Goal: Information Seeking & Learning: Learn about a topic

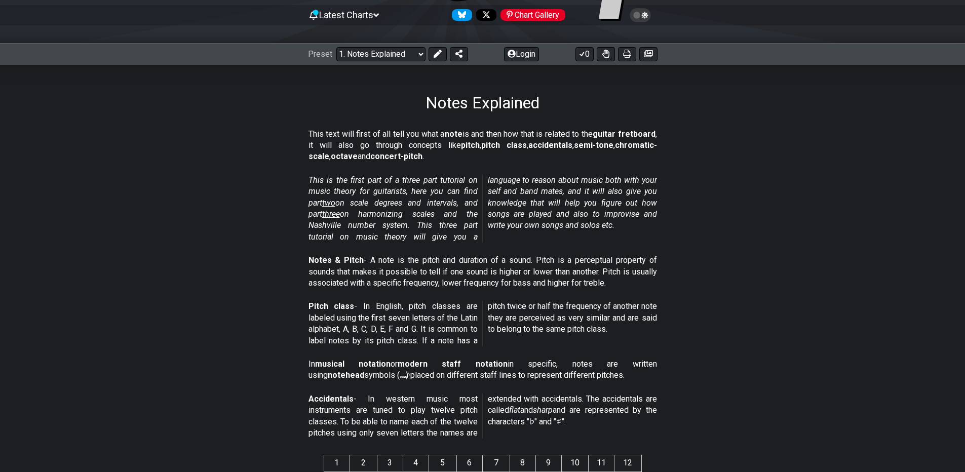
scroll to position [122, 0]
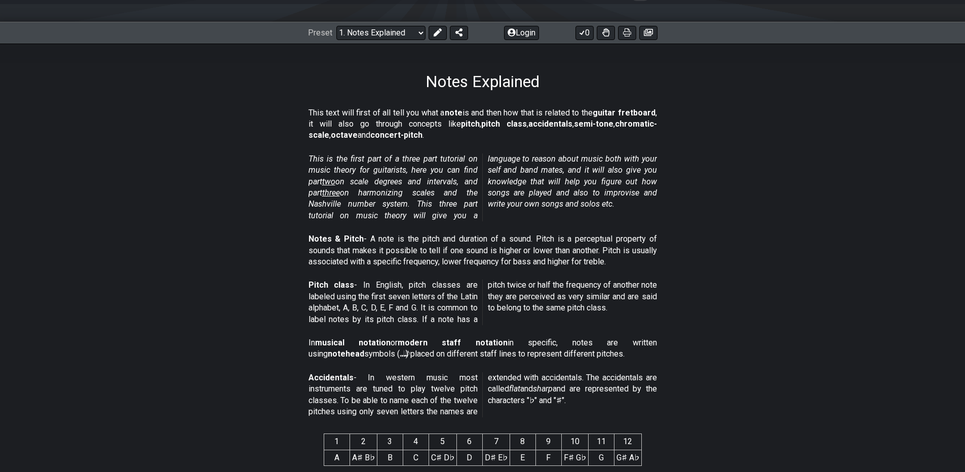
click at [461, 127] on strong "pitch" at bounding box center [470, 124] width 19 height 10
click at [461, 125] on strong "pitch" at bounding box center [470, 124] width 19 height 10
click at [462, 124] on p "This text will first of all tell you what a note is and then how that is relate…" at bounding box center [482, 124] width 348 height 34
drag, startPoint x: 464, startPoint y: 123, endPoint x: 625, endPoint y: 138, distance: 160.8
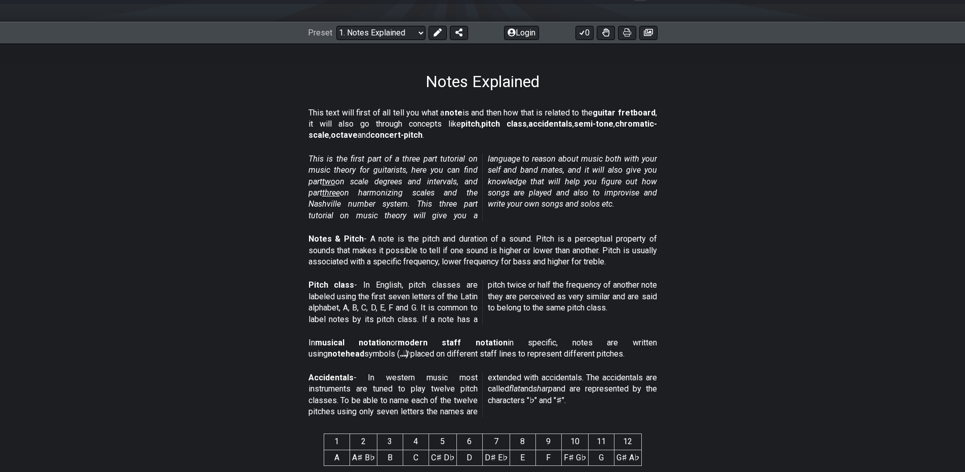
click at [625, 138] on p "This text will first of all tell you what a note is and then how that is relate…" at bounding box center [482, 124] width 348 height 34
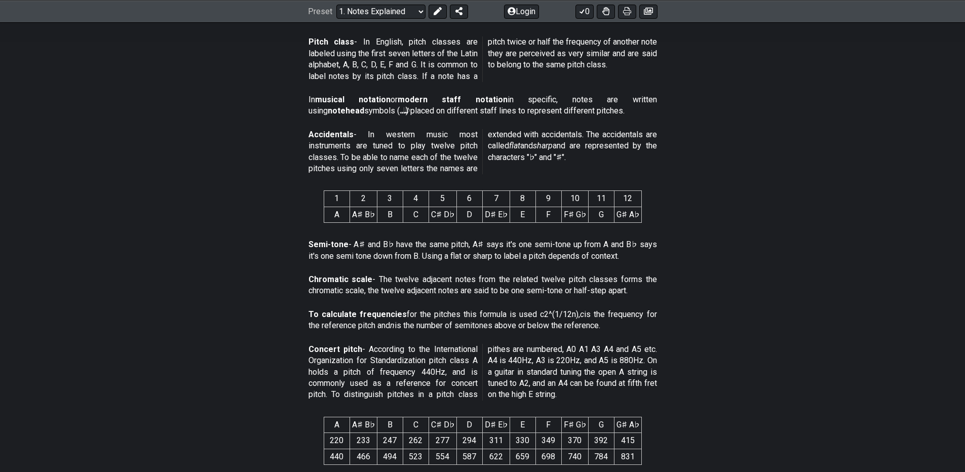
scroll to position [425, 0]
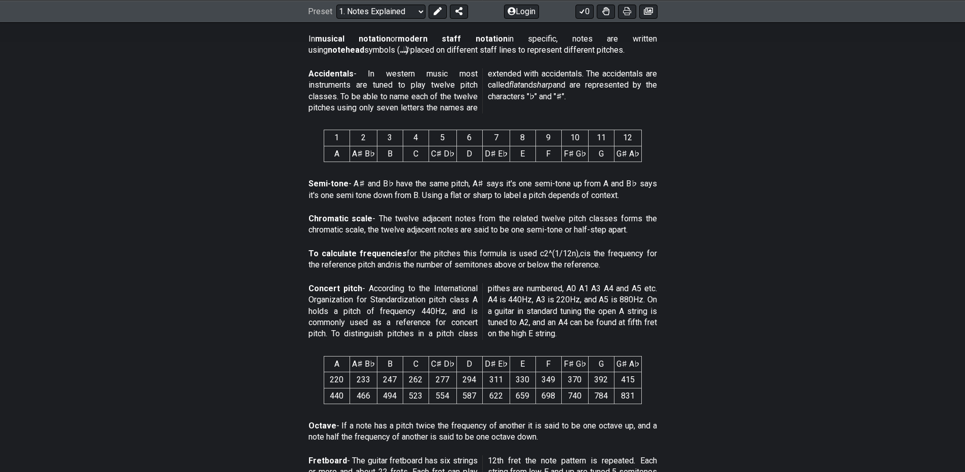
click at [316, 182] on strong "Semi-tone" at bounding box center [328, 184] width 40 height 10
drag, startPoint x: 316, startPoint y: 182, endPoint x: 648, endPoint y: 280, distance: 346.9
click at [649, 282] on div "This text will first of all tell you what a note is and then how that is relate…" at bounding box center [482, 312] width 965 height 1050
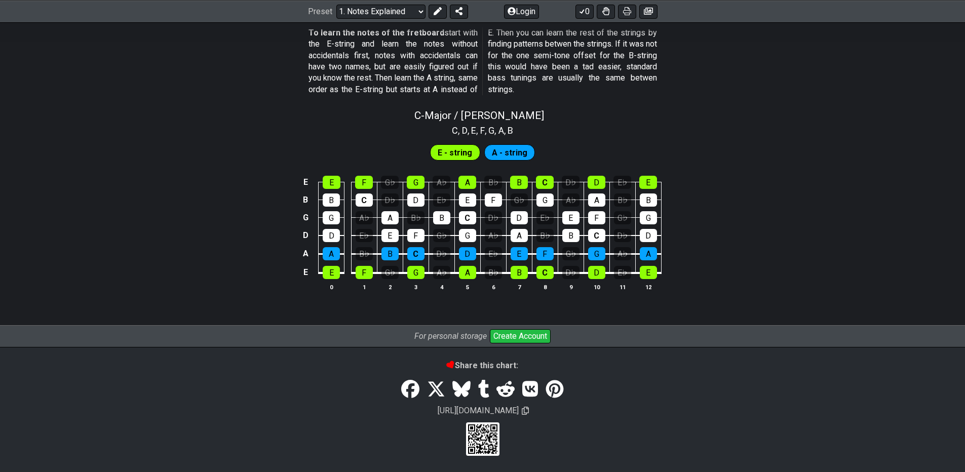
scroll to position [755, 0]
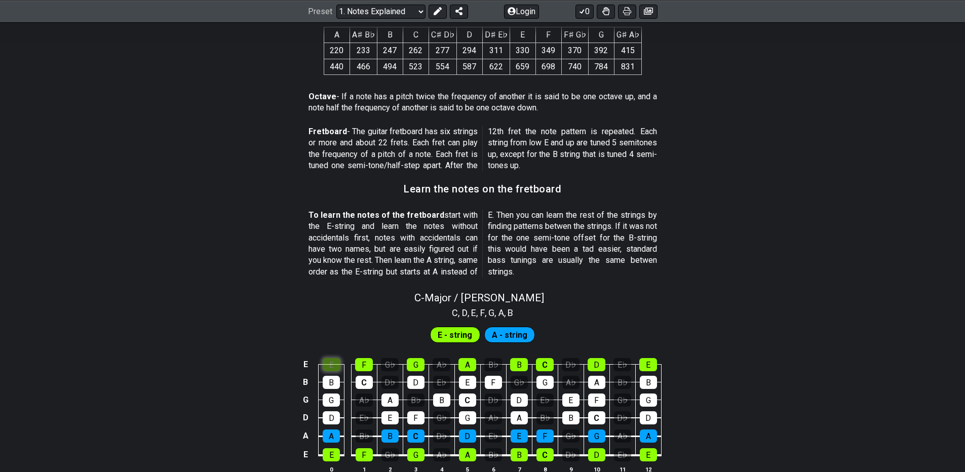
click at [336, 362] on div "E" at bounding box center [332, 364] width 18 height 13
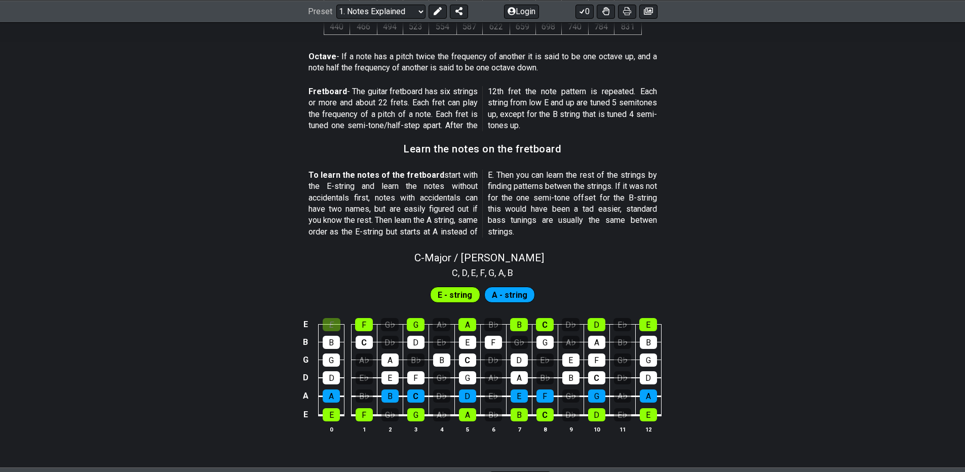
scroll to position [816, 0]
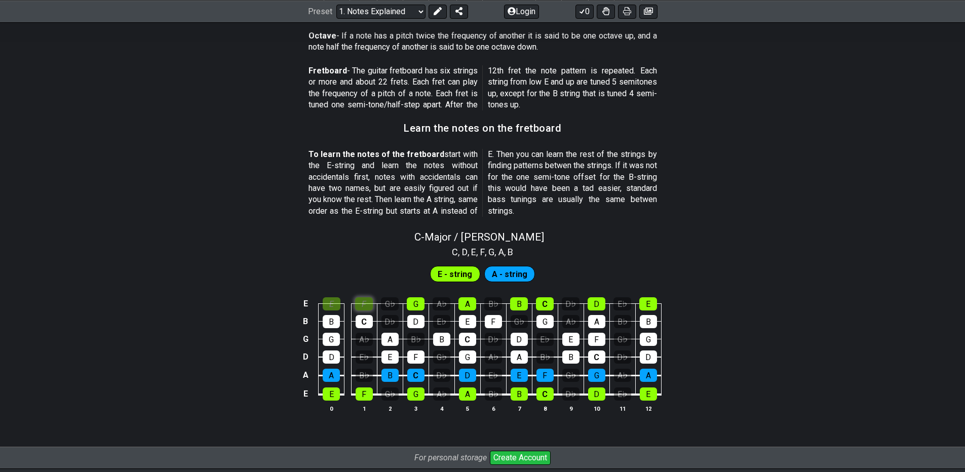
click at [364, 303] on div "F" at bounding box center [364, 303] width 18 height 13
click at [332, 306] on div "E" at bounding box center [332, 303] width 18 height 13
click at [355, 306] on div "F" at bounding box center [364, 303] width 18 height 13
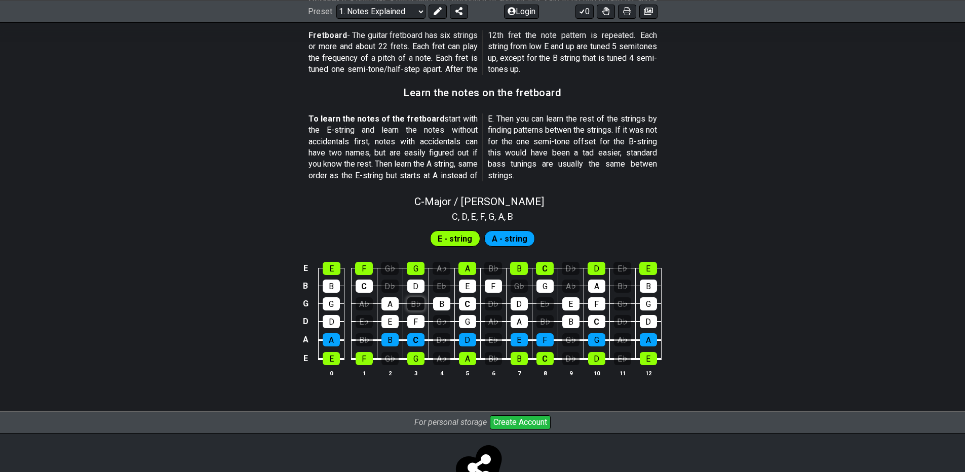
scroll to position [830, 0]
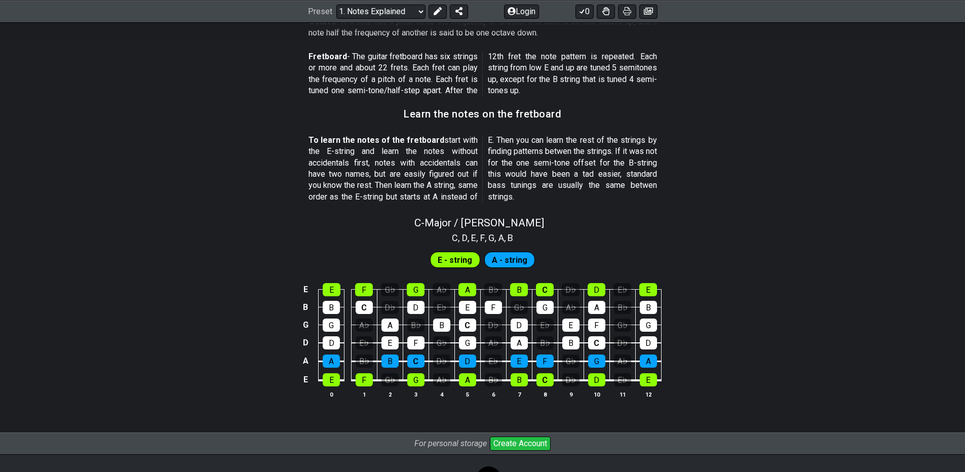
click at [456, 260] on span "E - string" at bounding box center [455, 260] width 34 height 15
click at [534, 260] on div "E - string A - string" at bounding box center [482, 260] width 109 height 20
click at [520, 261] on span "A - string" at bounding box center [509, 260] width 35 height 15
click at [453, 263] on span "E - string" at bounding box center [455, 260] width 34 height 15
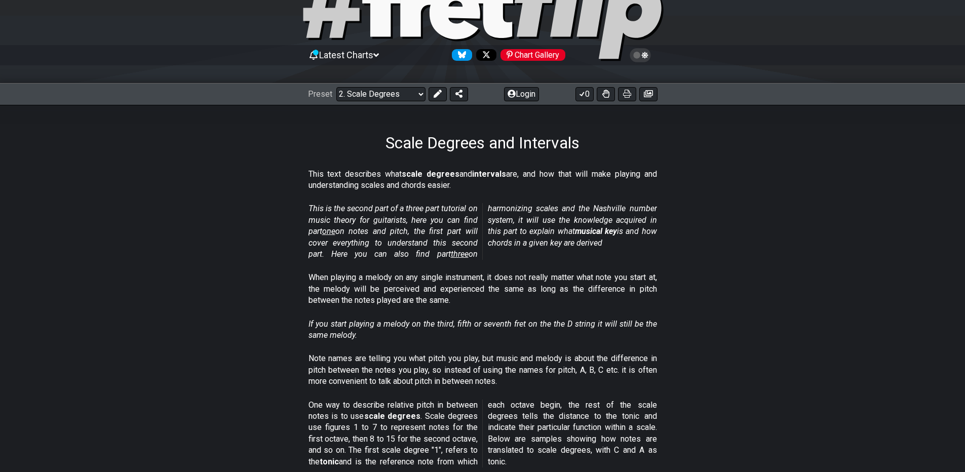
scroll to position [122, 0]
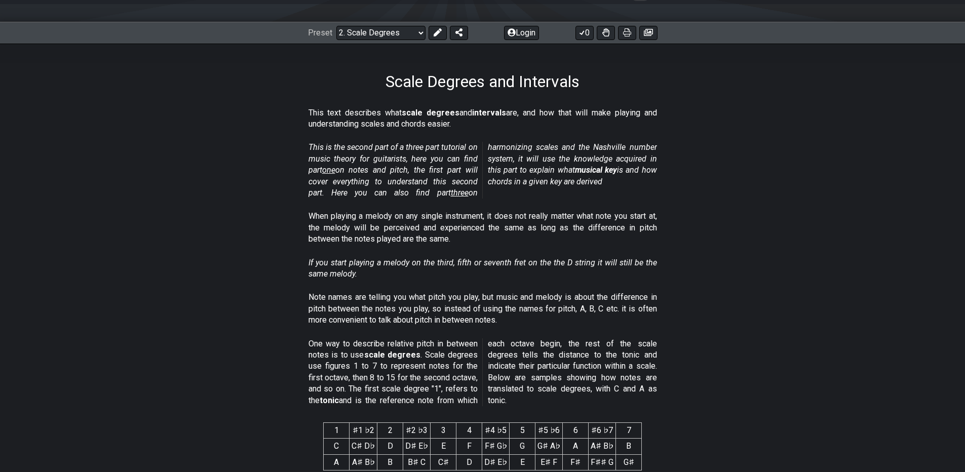
drag, startPoint x: 415, startPoint y: 28, endPoint x: 289, endPoint y: 258, distance: 262.7
drag, startPoint x: 520, startPoint y: 402, endPoint x: 334, endPoint y: 347, distance: 194.4
click at [334, 347] on p "One way to describe relative pitch in between notes is to use scale degrees . S…" at bounding box center [482, 372] width 348 height 68
drag, startPoint x: 307, startPoint y: 340, endPoint x: 510, endPoint y: 391, distance: 208.5
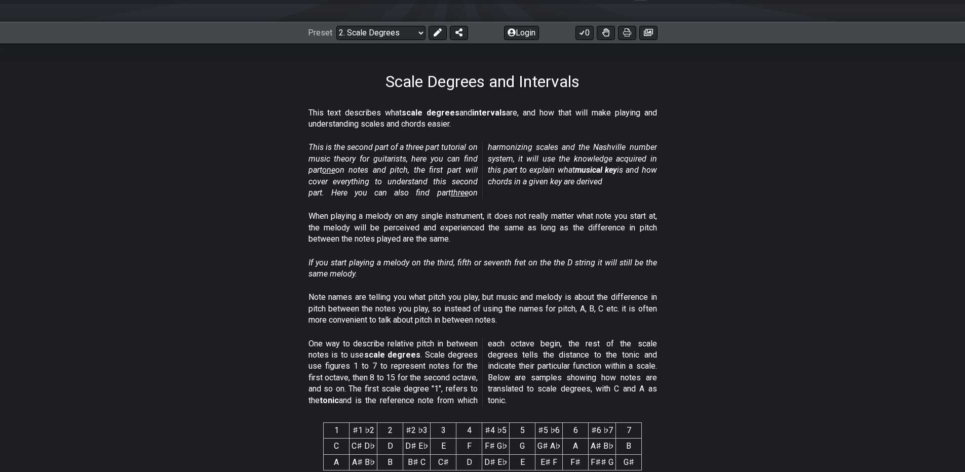
click at [510, 391] on section "One way to describe relative pitch in between notes is to use scale degrees . S…" at bounding box center [482, 374] width 965 height 80
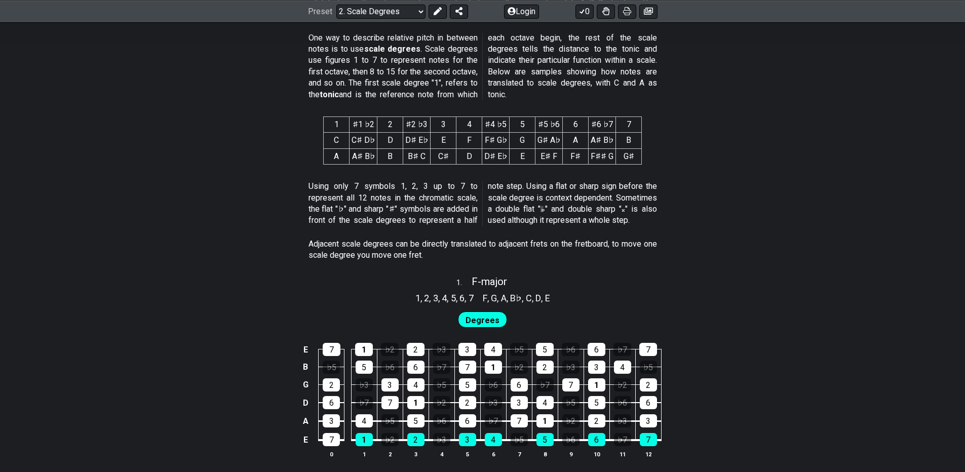
scroll to position [425, 0]
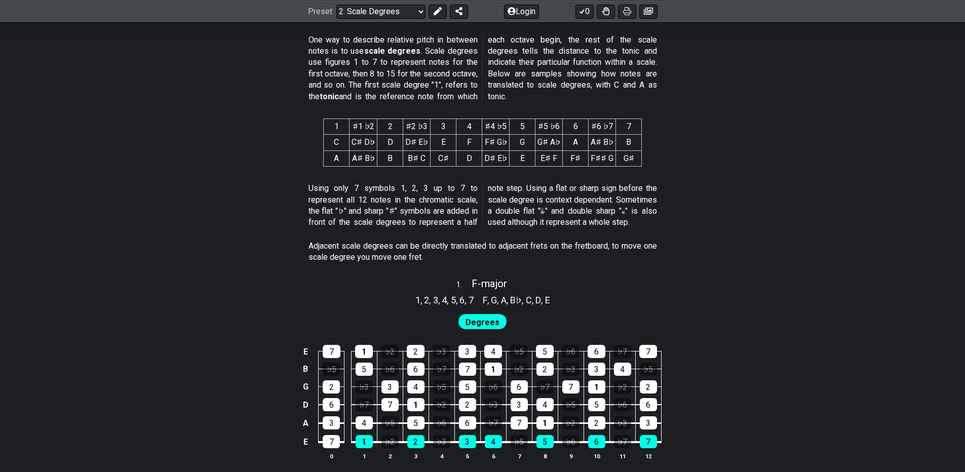
click at [488, 319] on span "Degrees" at bounding box center [483, 322] width 34 height 15
click at [466, 412] on td "6" at bounding box center [467, 414] width 26 height 19
click at [468, 407] on div "2" at bounding box center [467, 404] width 17 height 13
click at [415, 404] on div "1" at bounding box center [415, 404] width 17 height 13
click at [413, 385] on div "4" at bounding box center [415, 386] width 17 height 13
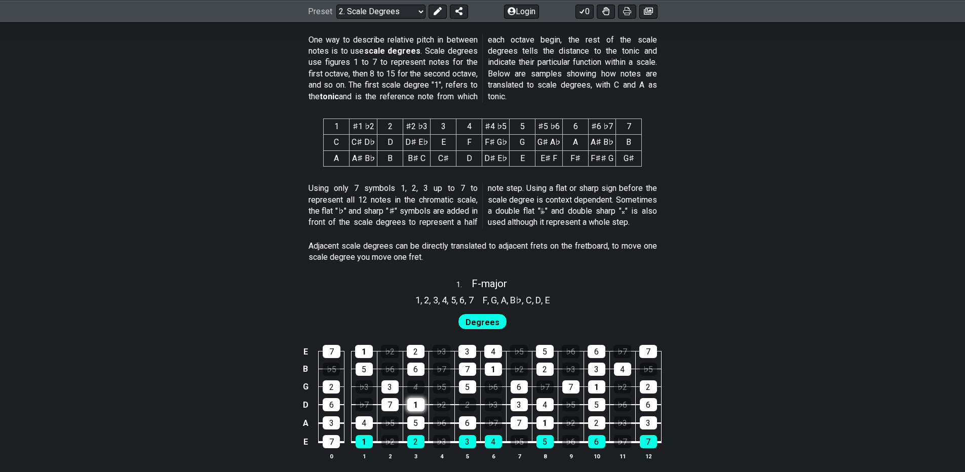
click at [414, 411] on div "1" at bounding box center [415, 404] width 17 height 13
click at [416, 418] on div "5" at bounding box center [415, 422] width 17 height 13
click at [420, 404] on div "1" at bounding box center [415, 404] width 17 height 13
click at [468, 421] on div "6" at bounding box center [467, 422] width 17 height 13
click at [466, 391] on div "5" at bounding box center [467, 386] width 17 height 13
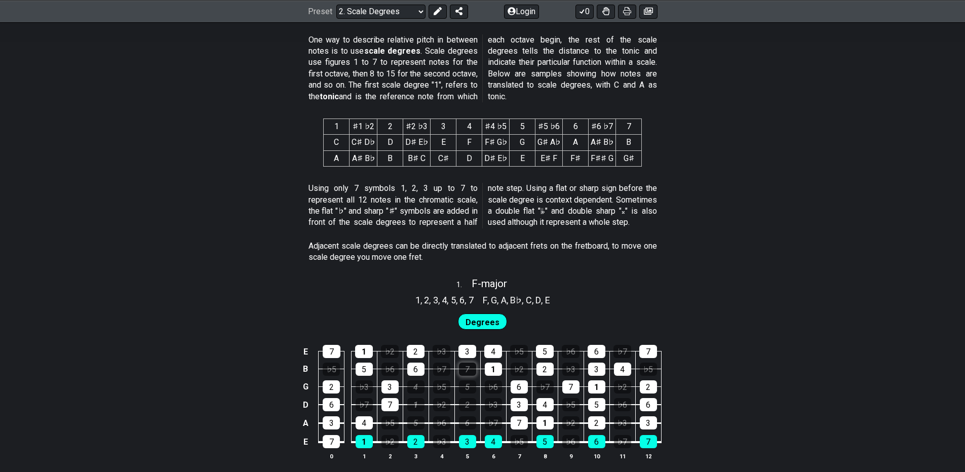
click at [468, 367] on div "7" at bounding box center [467, 369] width 17 height 13
click at [467, 359] on td "7" at bounding box center [467, 361] width 26 height 18
click at [467, 356] on div "3" at bounding box center [467, 351] width 18 height 13
click at [409, 346] on div "2" at bounding box center [416, 351] width 18 height 13
click at [415, 365] on div "6" at bounding box center [415, 369] width 17 height 13
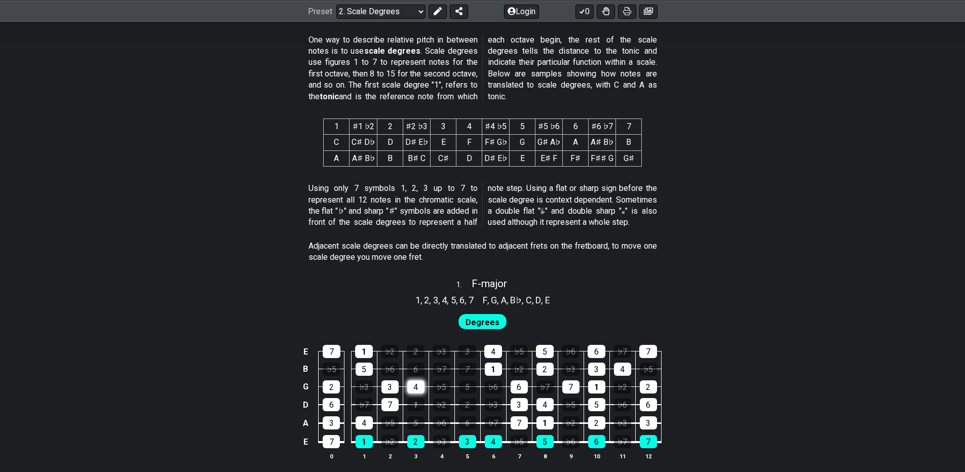
click at [414, 382] on div "4" at bounding box center [415, 386] width 17 height 13
click at [414, 371] on div "6" at bounding box center [415, 369] width 17 height 13
drag, startPoint x: 415, startPoint y: 359, endPoint x: 416, endPoint y: 353, distance: 6.7
click at [415, 357] on tbody "E 7 1 ♭2 2 ♭3 3 4 ♭5 5 ♭6 6 ♭7 7 B ♭5 5 ♭6 6 ♭7 7 1 ♭2 2 ♭3 3 4 ♭5 G 2 ♭3 3 4 ♭…" at bounding box center [480, 393] width 362 height 119
click at [416, 353] on div "2" at bounding box center [416, 351] width 18 height 13
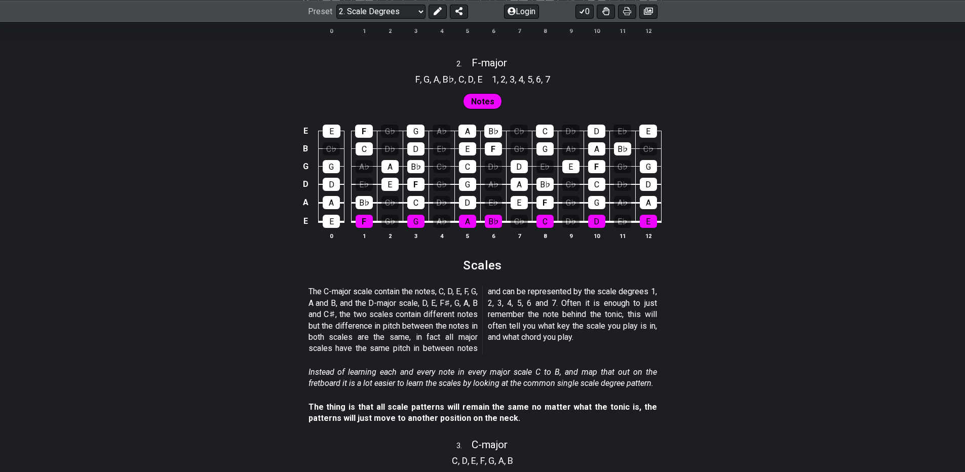
scroll to position [912, 0]
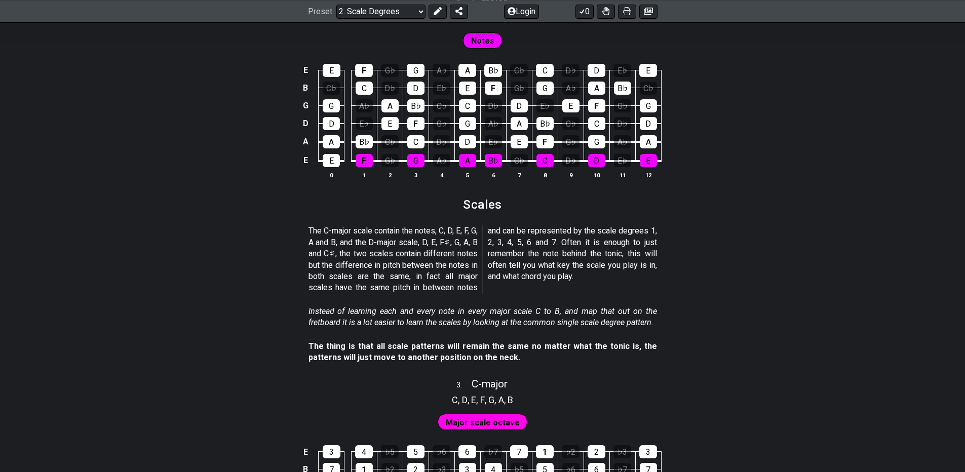
drag, startPoint x: 476, startPoint y: 362, endPoint x: 350, endPoint y: 246, distance: 171.4
